Goal: Information Seeking & Learning: Learn about a topic

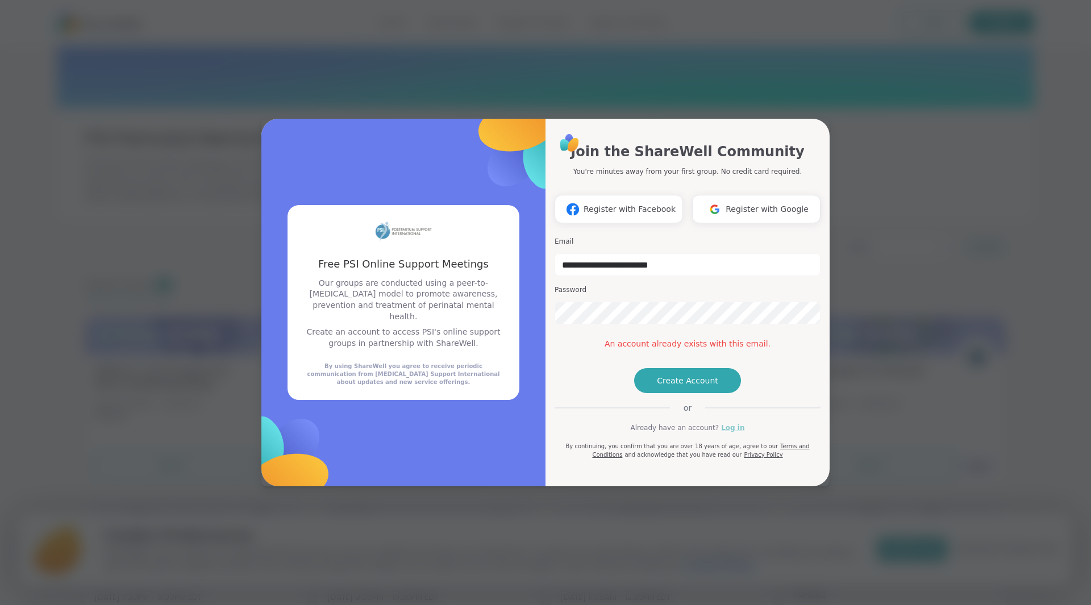
click at [725, 433] on link "Log in" at bounding box center [732, 428] width 23 height 10
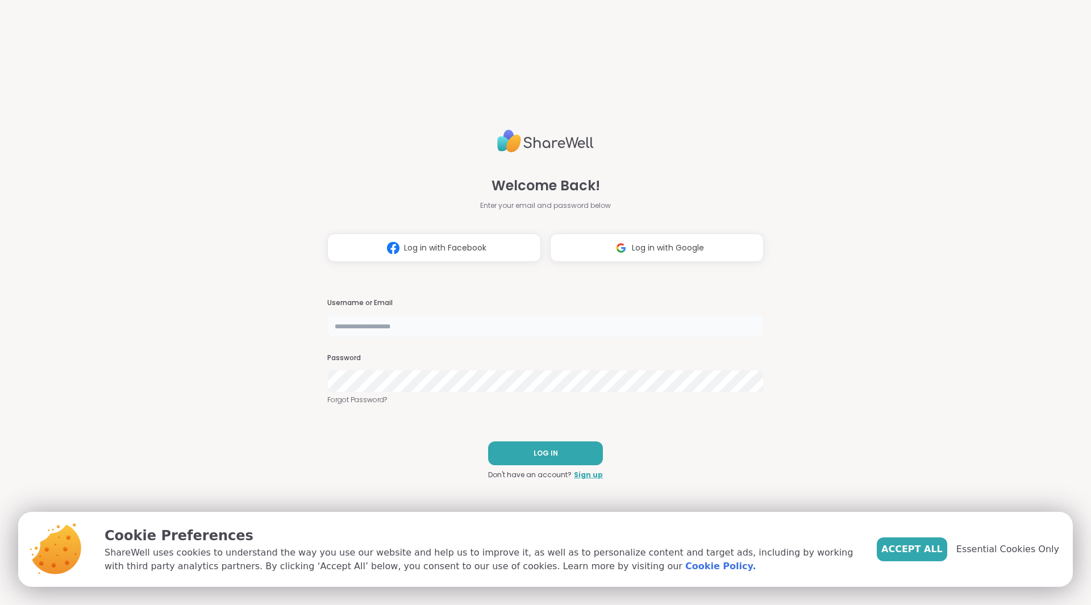
click at [446, 326] on input "text" at bounding box center [545, 326] width 436 height 23
type input "**********"
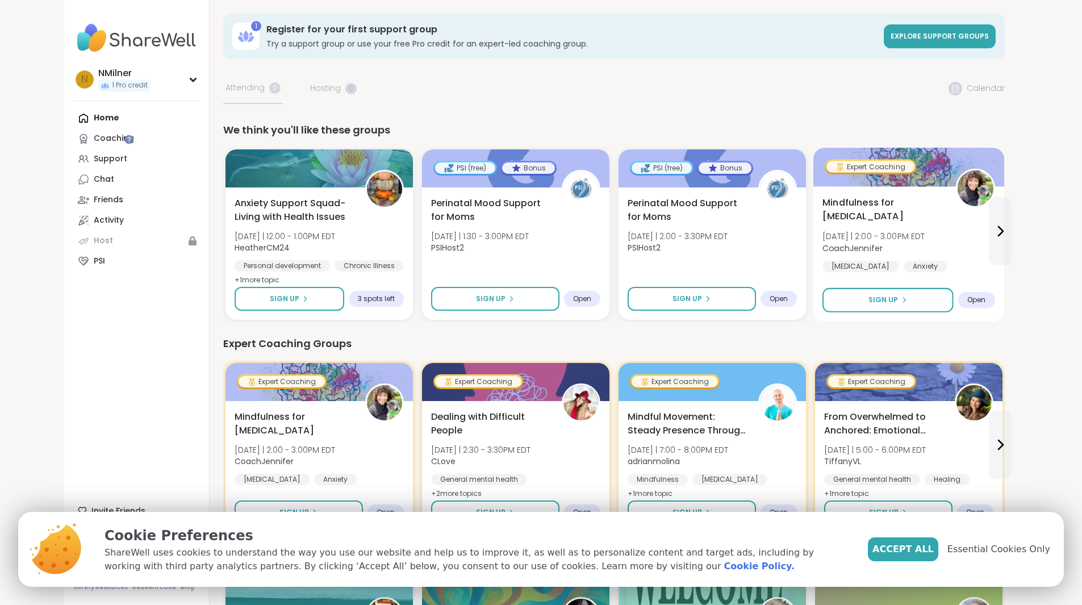
click at [823, 197] on span "Mindfulness for ADHD" at bounding box center [883, 210] width 120 height 28
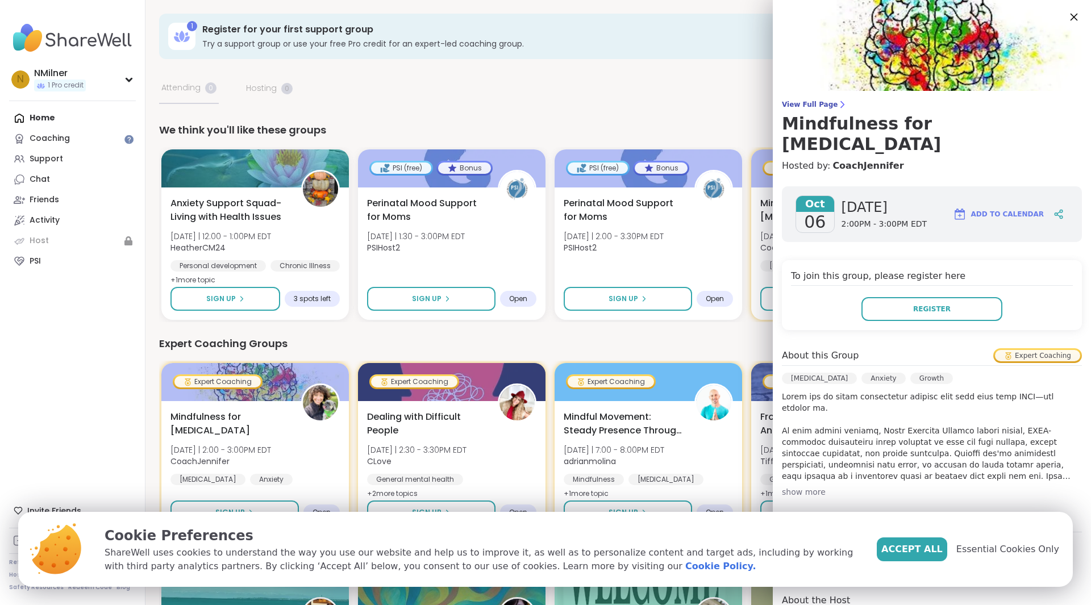
click at [1071, 18] on icon at bounding box center [1074, 17] width 7 height 7
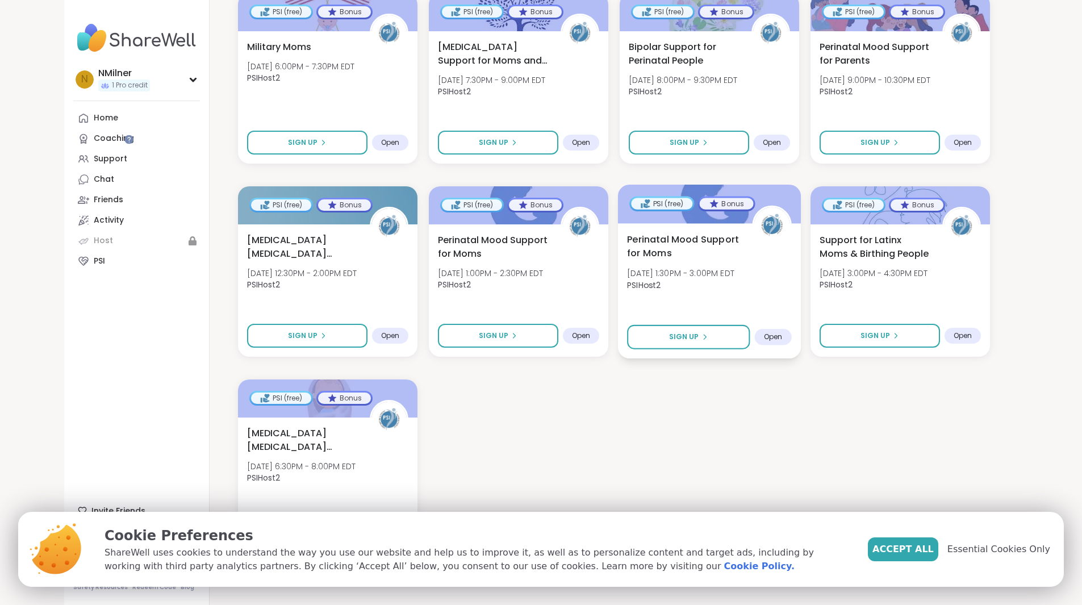
scroll to position [1068, 0]
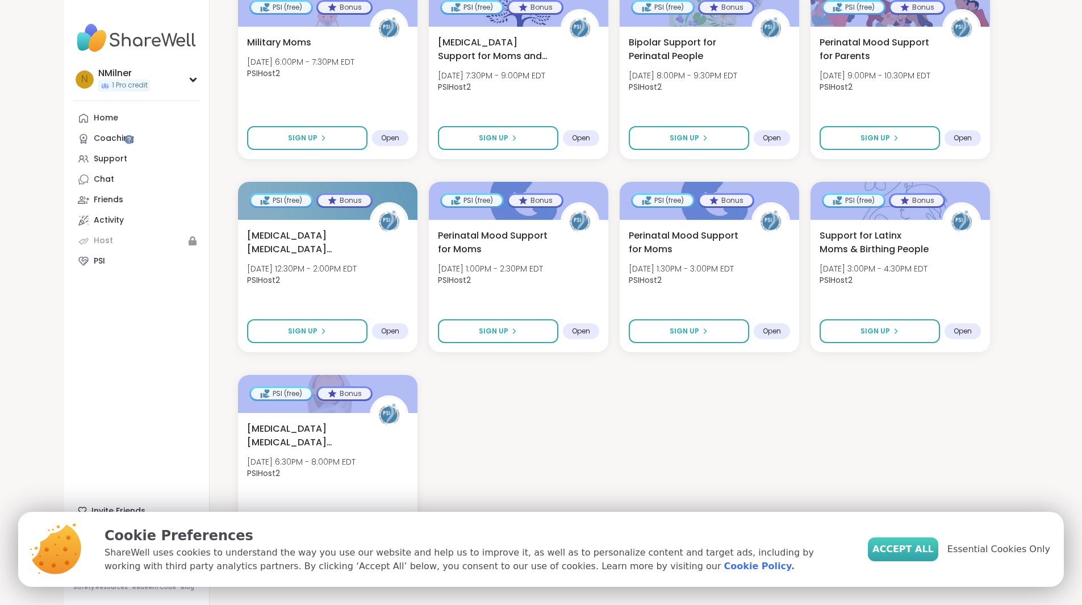
click at [934, 556] on span "Accept All" at bounding box center [903, 550] width 61 height 14
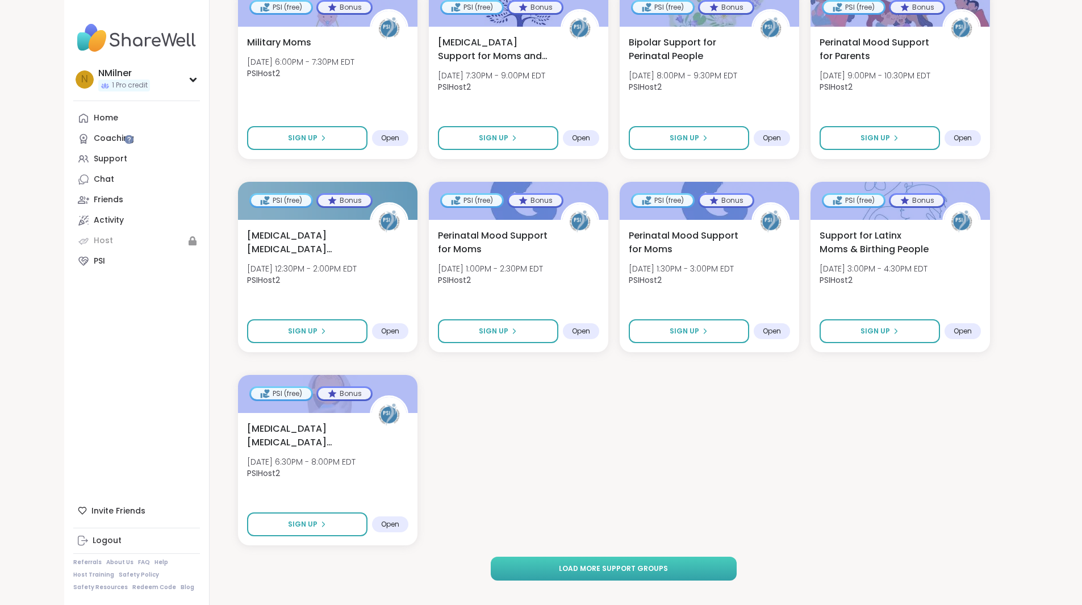
click at [595, 564] on span "Load more support groups" at bounding box center [613, 569] width 109 height 10
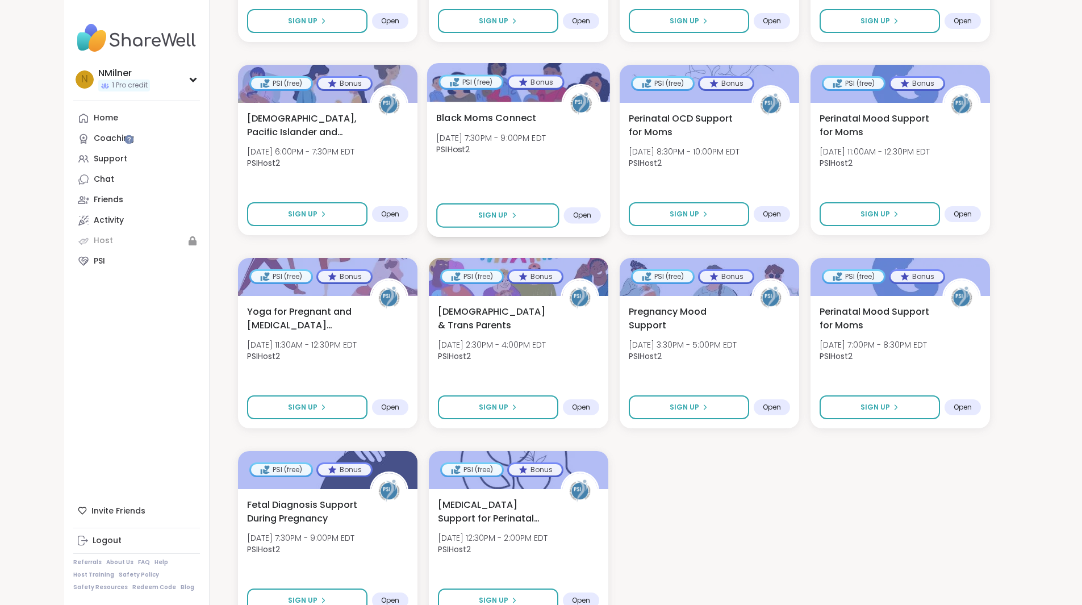
scroll to position [2227, 0]
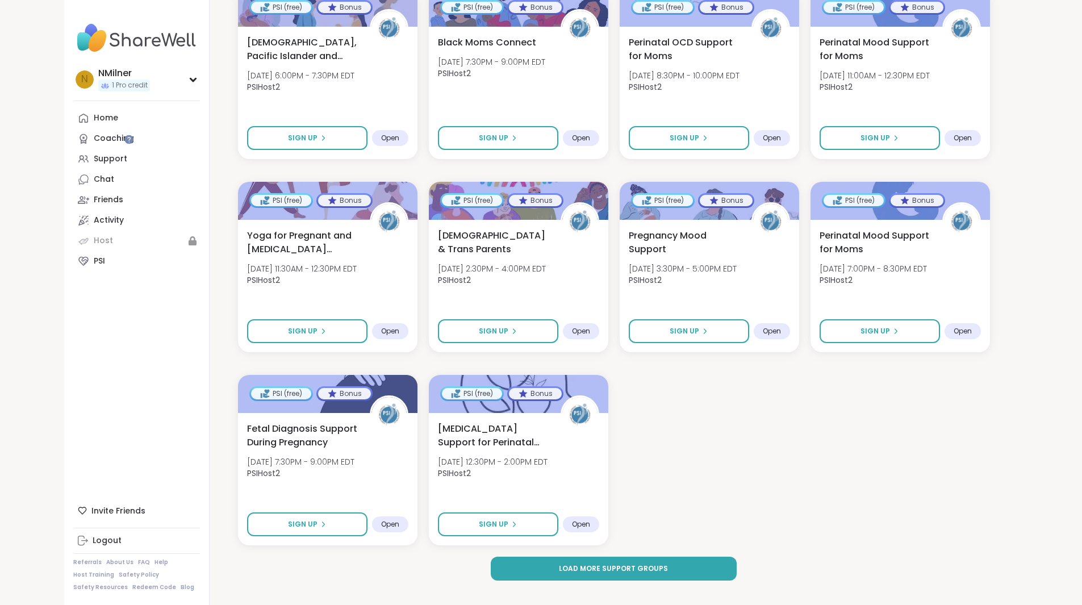
click at [309, 562] on div "Load more support groups" at bounding box center [614, 569] width 752 height 24
